Goal: Find specific page/section: Find specific page/section

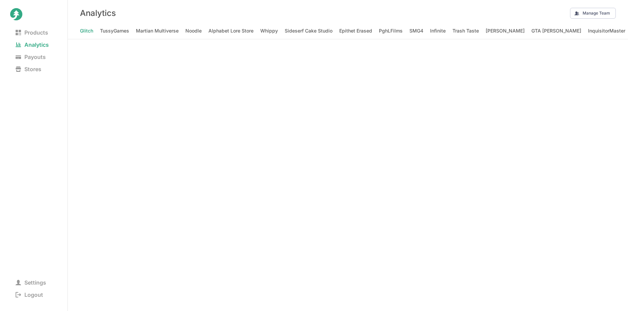
scroll to position [0, 4934]
